Goal: Complete application form

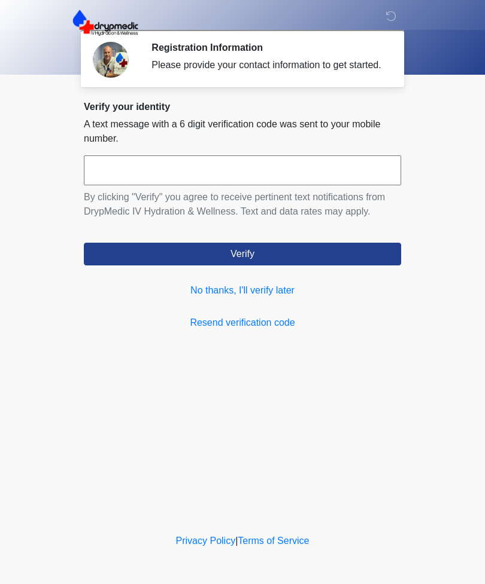
click at [267, 298] on link "No thanks, I'll verify later" at bounding box center [242, 291] width 317 height 14
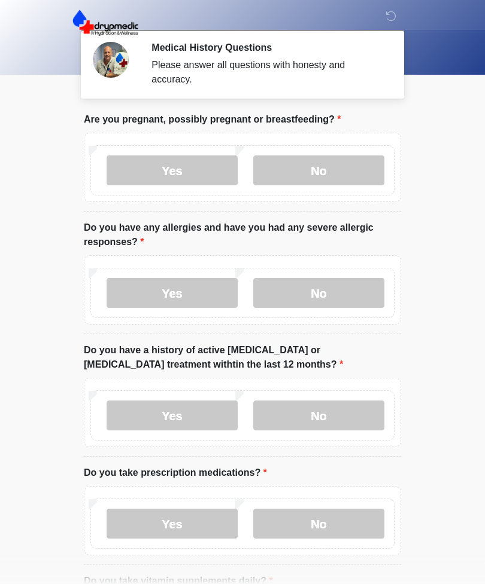
click at [333, 163] on label "No" at bounding box center [318, 171] width 131 height 30
click at [323, 289] on label "No" at bounding box center [318, 293] width 131 height 30
click at [358, 413] on label "No" at bounding box center [318, 416] width 131 height 30
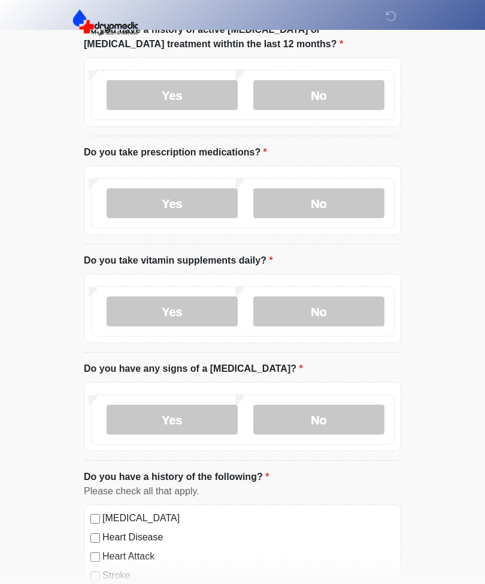
scroll to position [321, 0]
click at [321, 196] on label "No" at bounding box center [318, 203] width 131 height 30
click at [325, 291] on div "Yes No" at bounding box center [242, 311] width 304 height 50
click at [339, 319] on label "No" at bounding box center [318, 311] width 131 height 30
click at [318, 416] on label "No" at bounding box center [318, 419] width 131 height 30
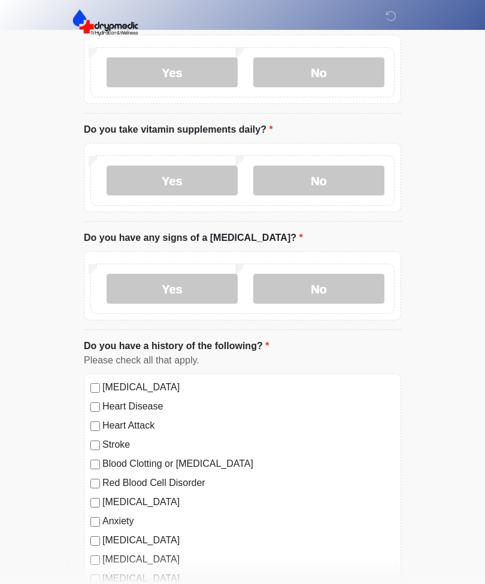
scroll to position [550, 0]
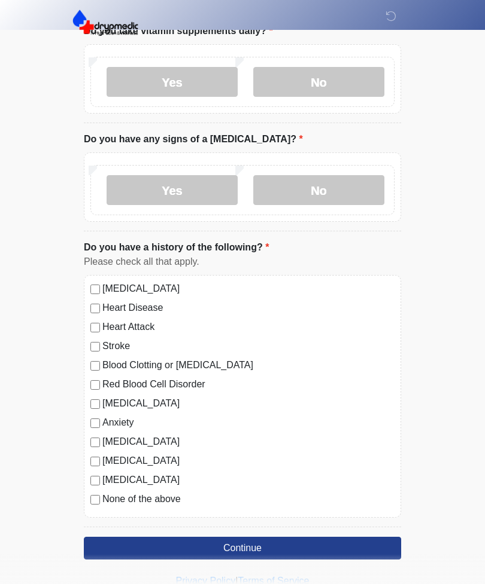
click at [263, 546] on button "Continue" at bounding box center [242, 548] width 317 height 23
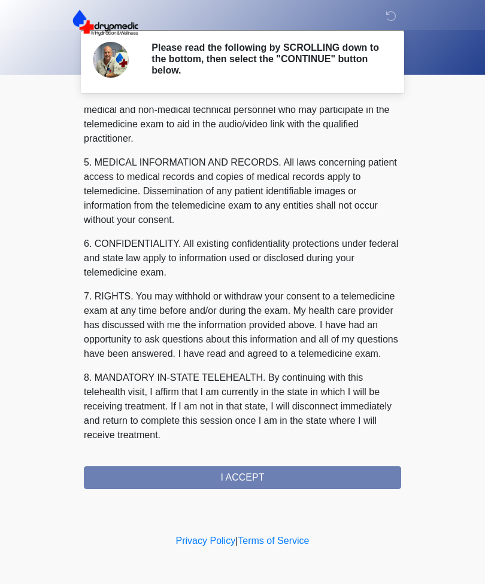
scroll to position [363, 0]
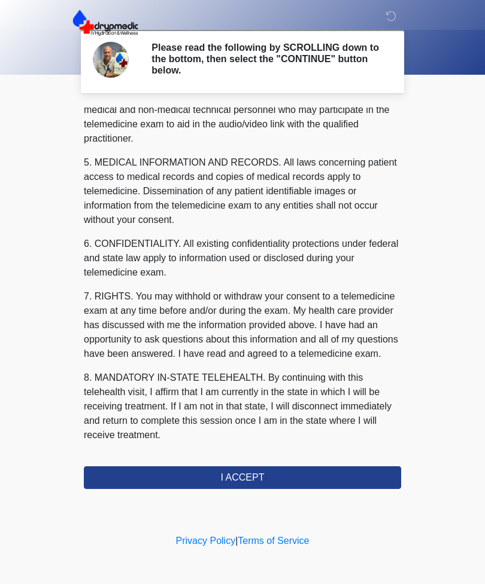
click at [309, 473] on button "I ACCEPT" at bounding box center [242, 478] width 317 height 23
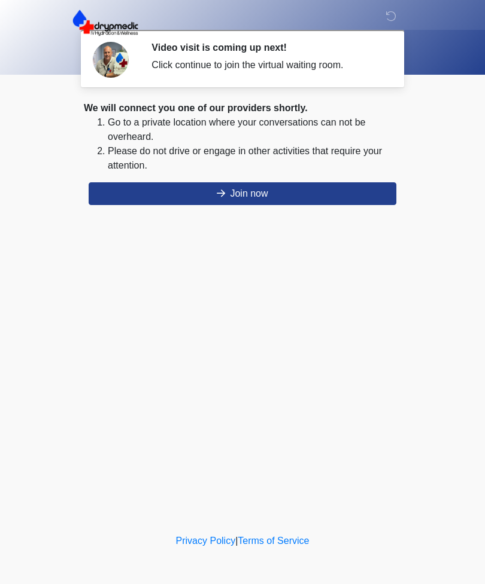
click at [310, 196] on button "Join now" at bounding box center [242, 193] width 307 height 23
